Goal: Contribute content: Contribute content

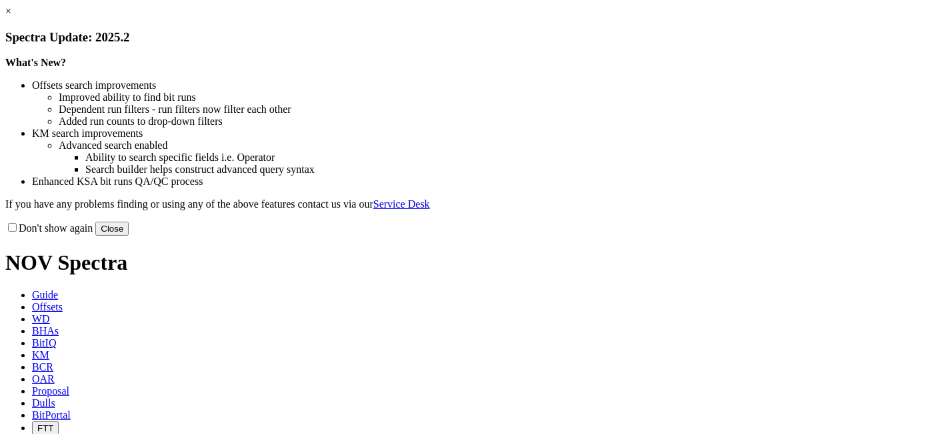
click at [11, 17] on link "×" at bounding box center [8, 10] width 6 height 11
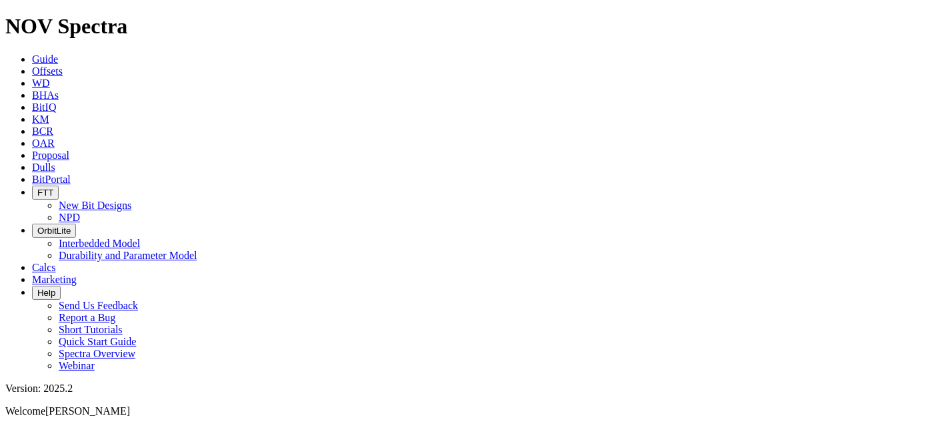
click at [32, 161] on icon at bounding box center [32, 166] width 0 height 11
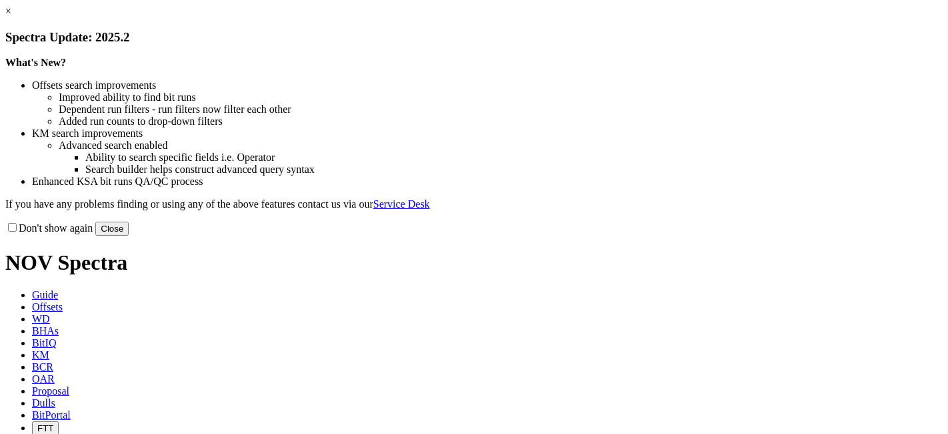
click at [11, 17] on link "×" at bounding box center [8, 10] width 6 height 11
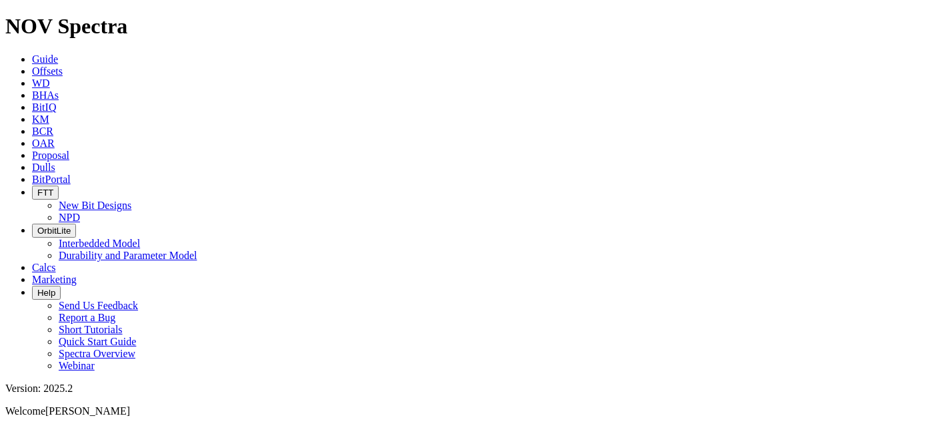
click at [32, 161] on icon at bounding box center [32, 166] width 0 height 11
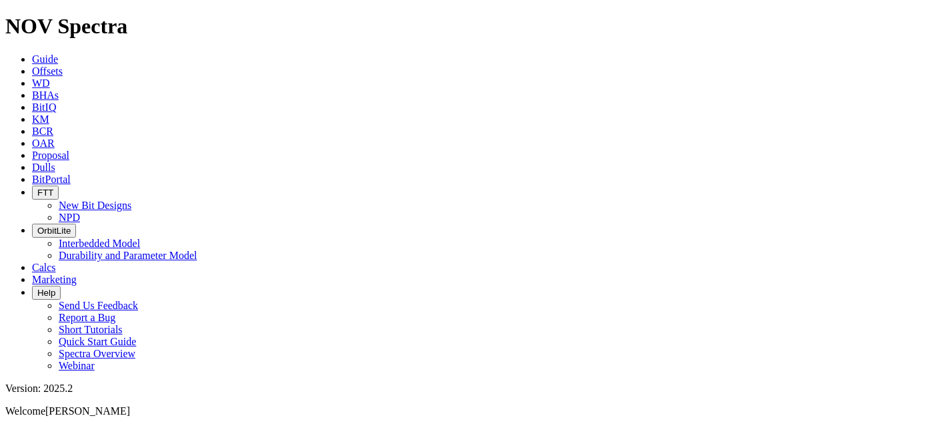
type input "b"
type input "5"
type input "8"
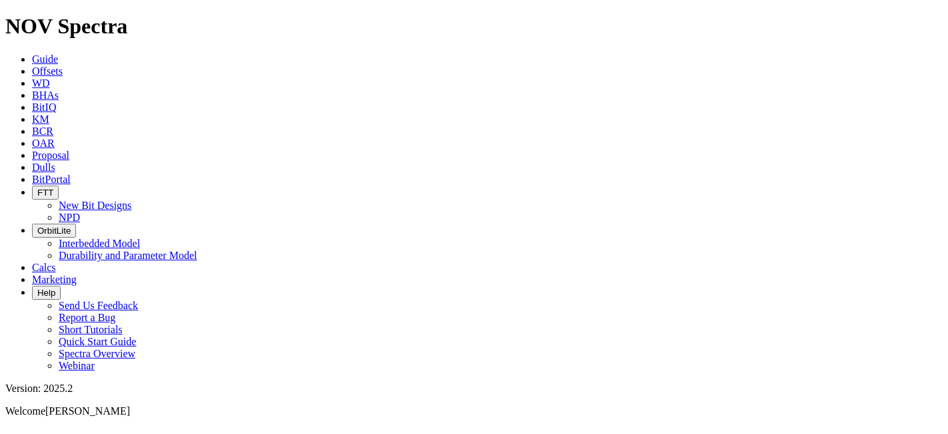
click at [58, 53] on link "Guide" at bounding box center [45, 58] width 26 height 11
click at [63, 65] on span "Offsets" at bounding box center [47, 70] width 31 height 11
click at [50, 77] on span "WD" at bounding box center [41, 82] width 18 height 11
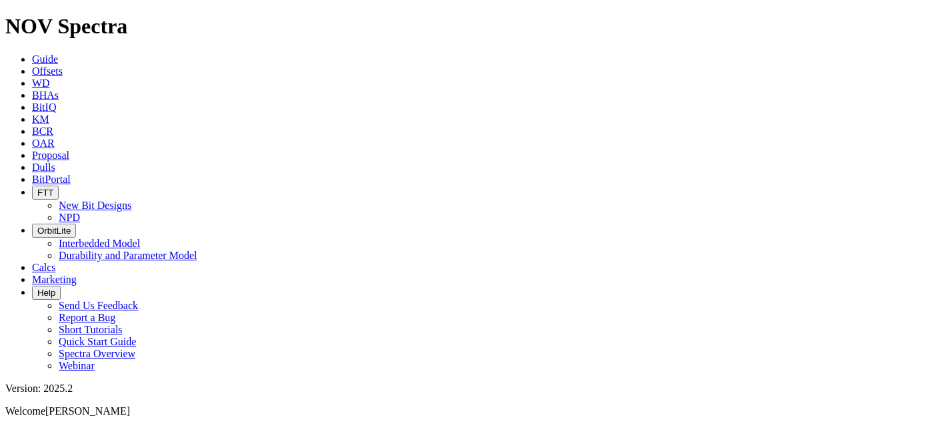
click at [32, 89] on icon at bounding box center [32, 94] width 0 height 11
click at [32, 161] on icon at bounding box center [32, 166] width 0 height 11
